Goal: Task Accomplishment & Management: Use online tool/utility

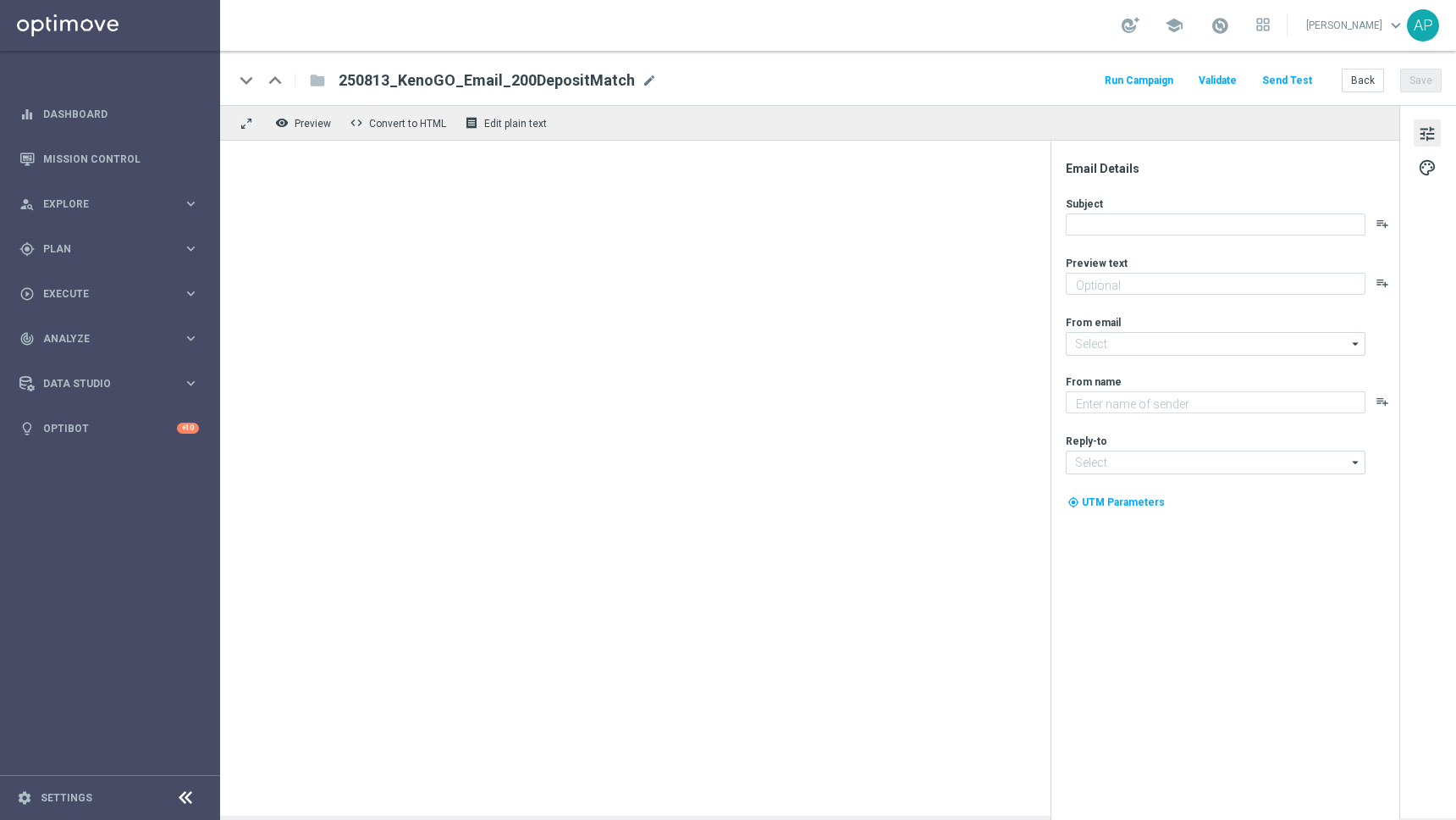
type textarea "Your turn to get matched!"
type textarea "KenoGO"
type input "[EMAIL_ADDRESS][DOMAIN_NAME]"
